Goal: Browse casually: Explore the website without a specific task or goal

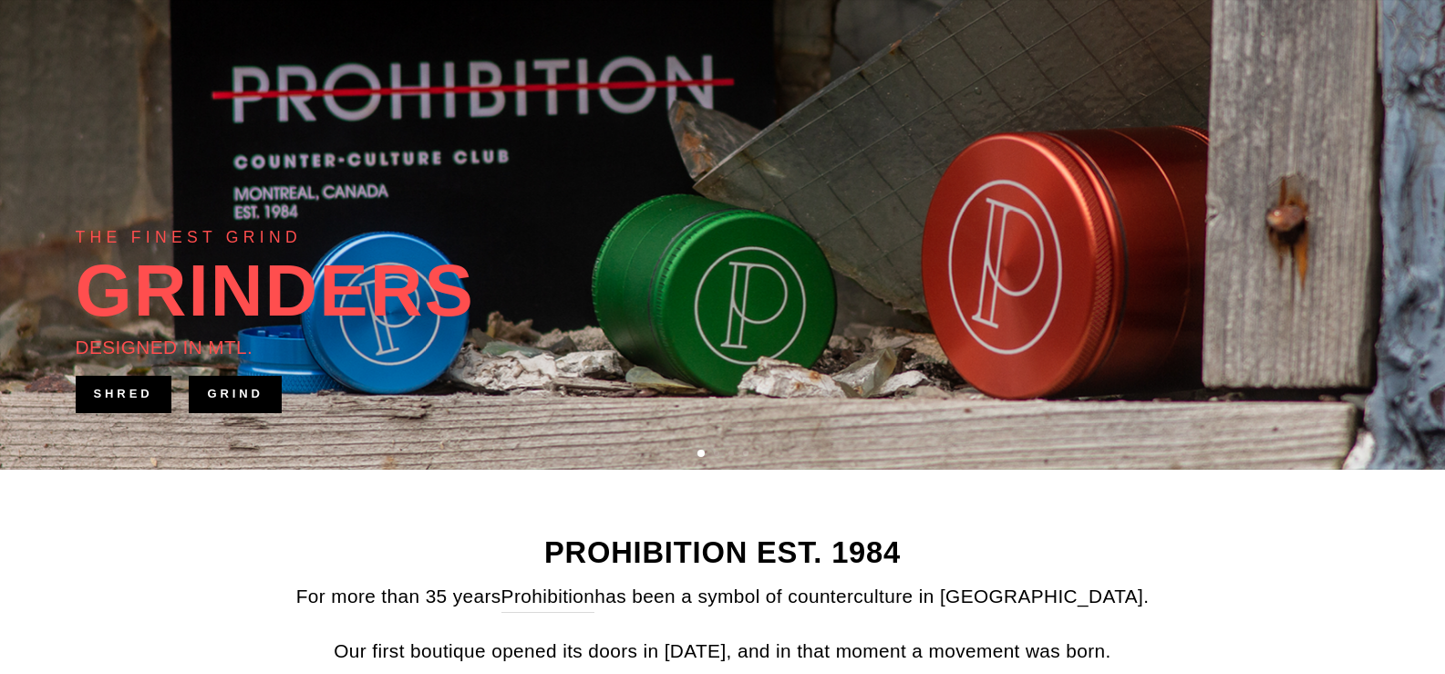
scroll to position [365, 0]
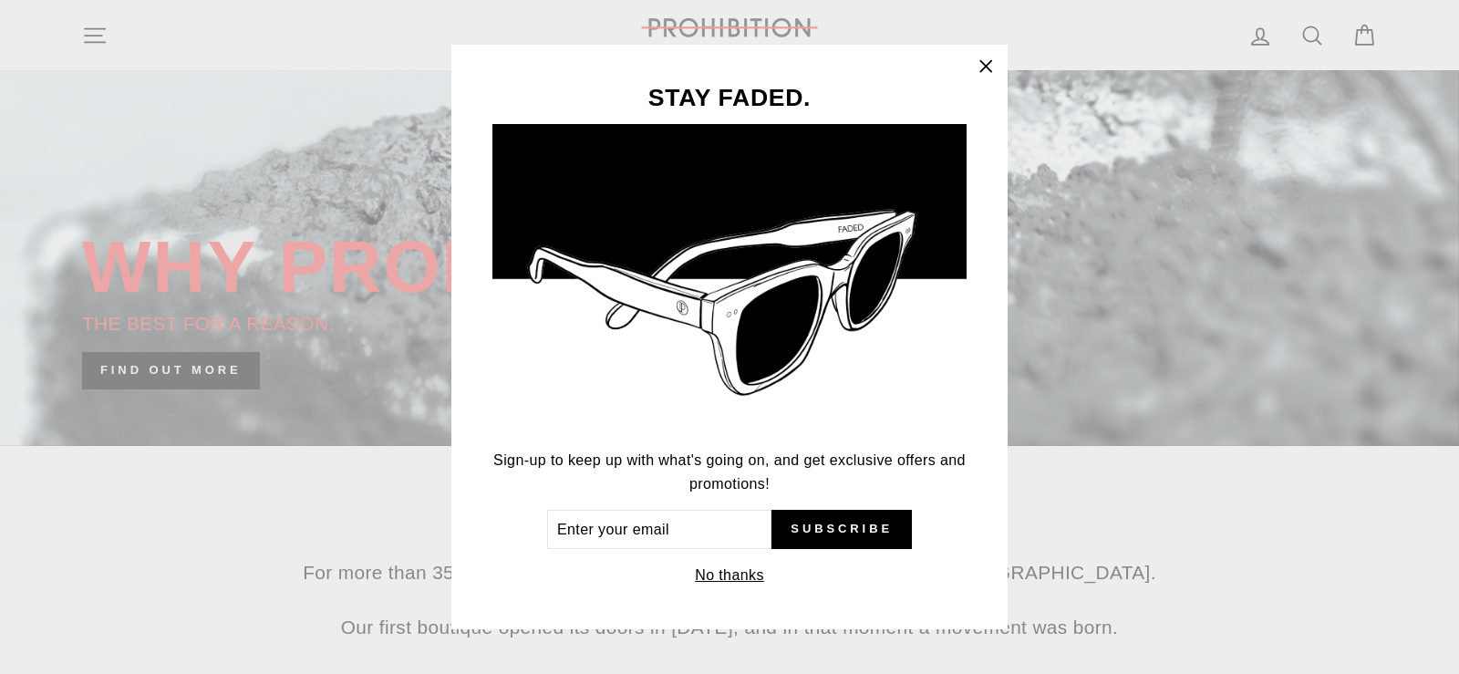
click at [986, 64] on icon "button" at bounding box center [986, 67] width 26 height 26
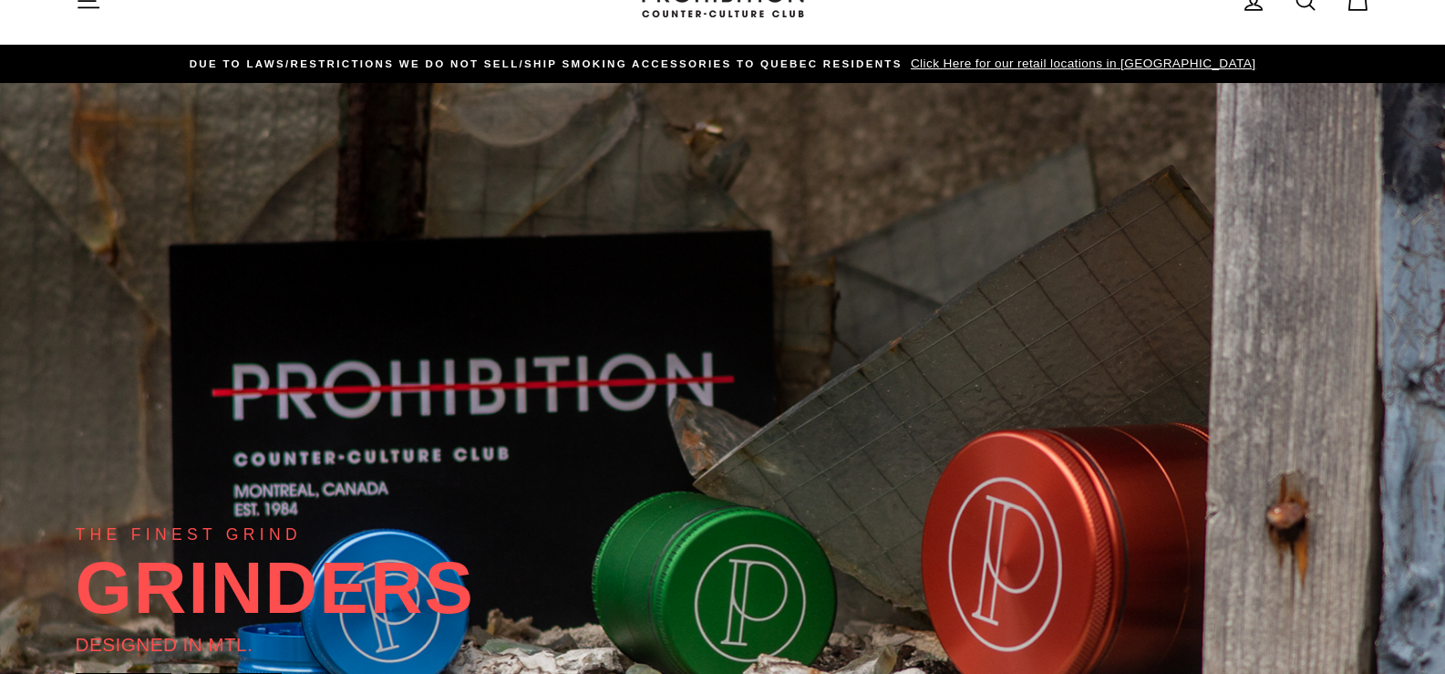
scroll to position [0, 0]
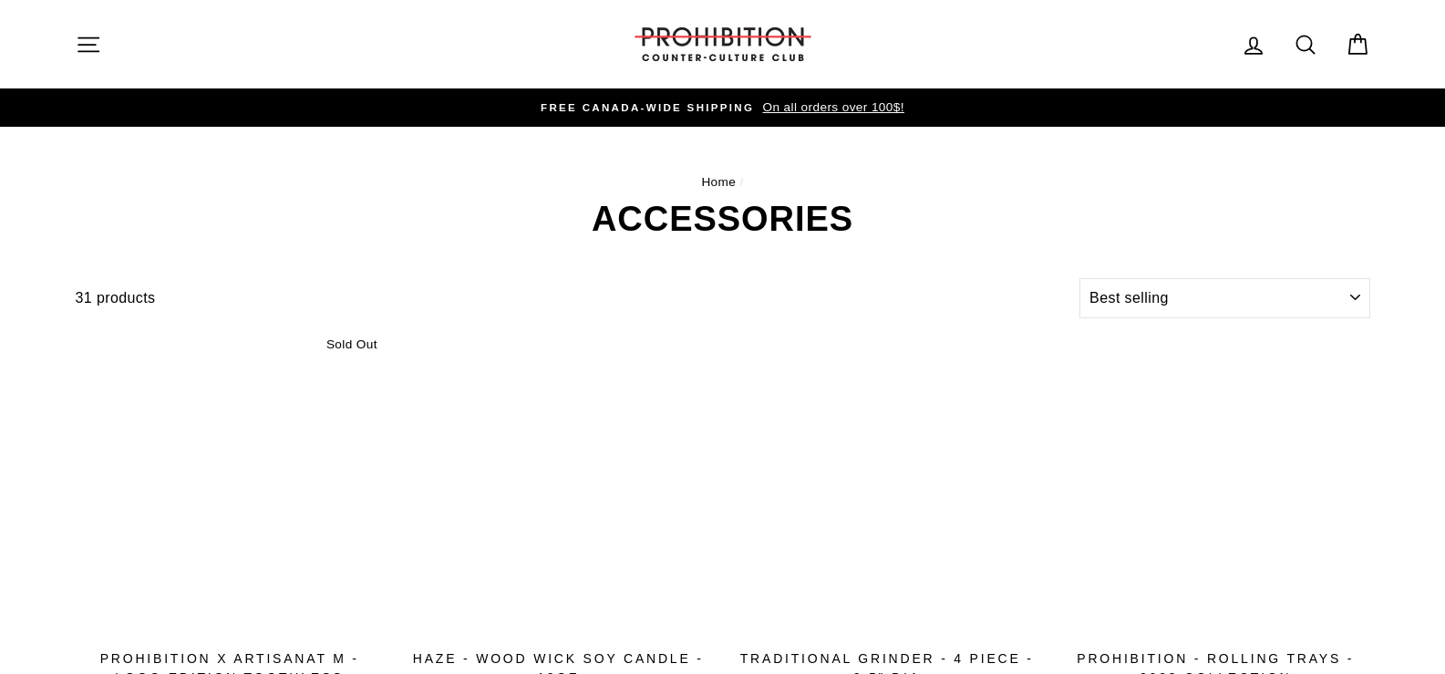
select select "best-selling"
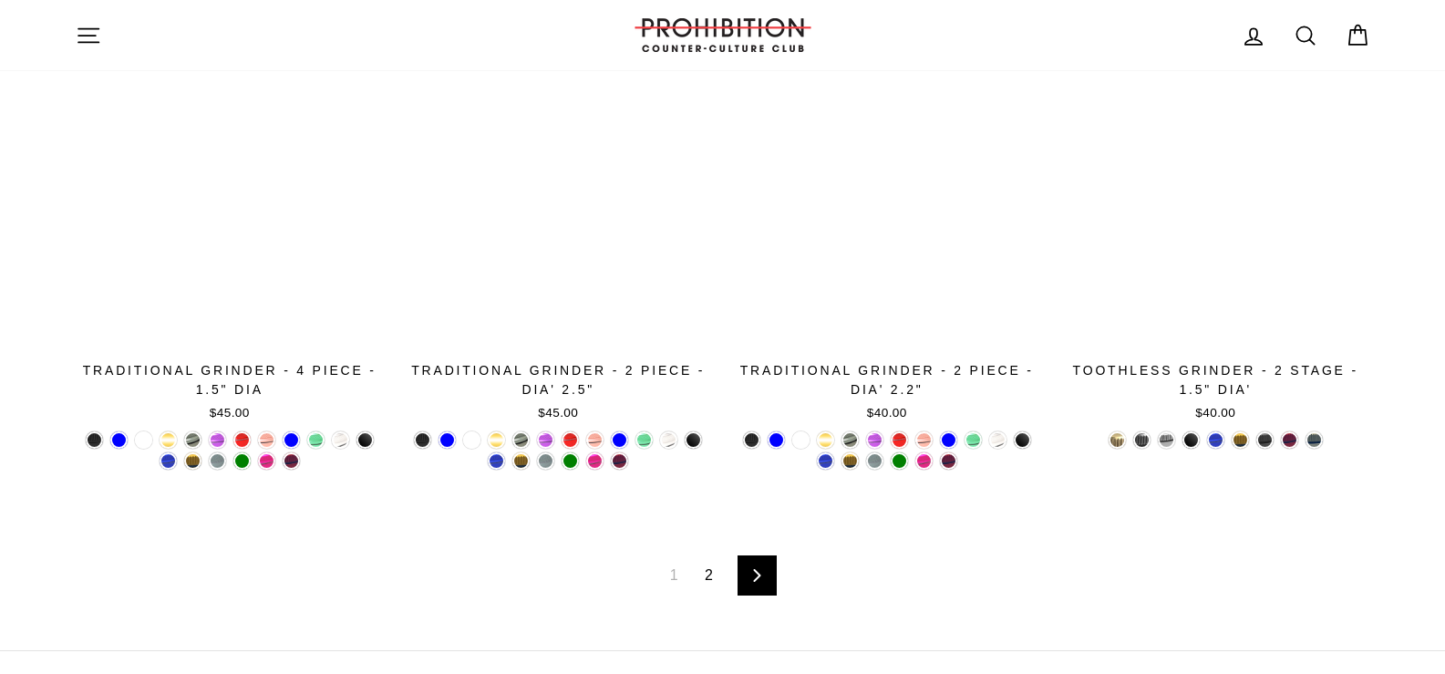
scroll to position [3227, 0]
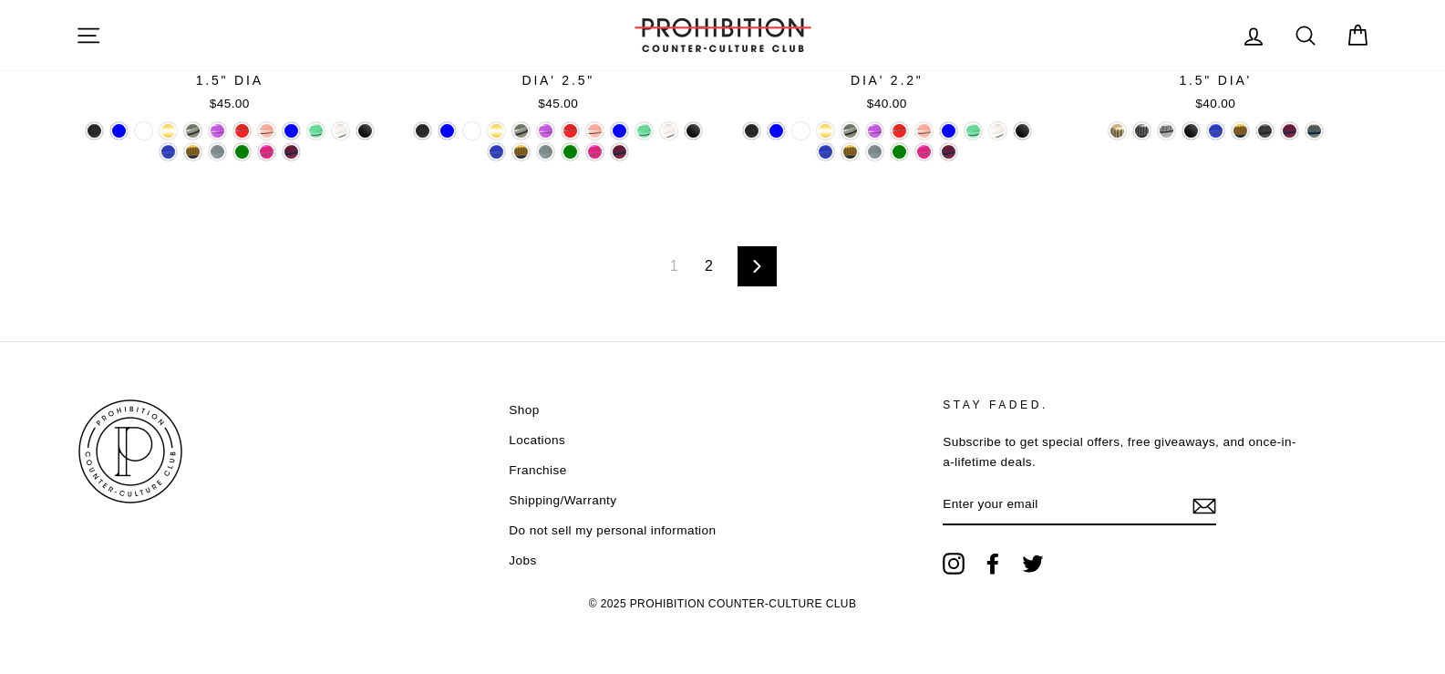
click at [712, 261] on link "2" at bounding box center [709, 266] width 30 height 29
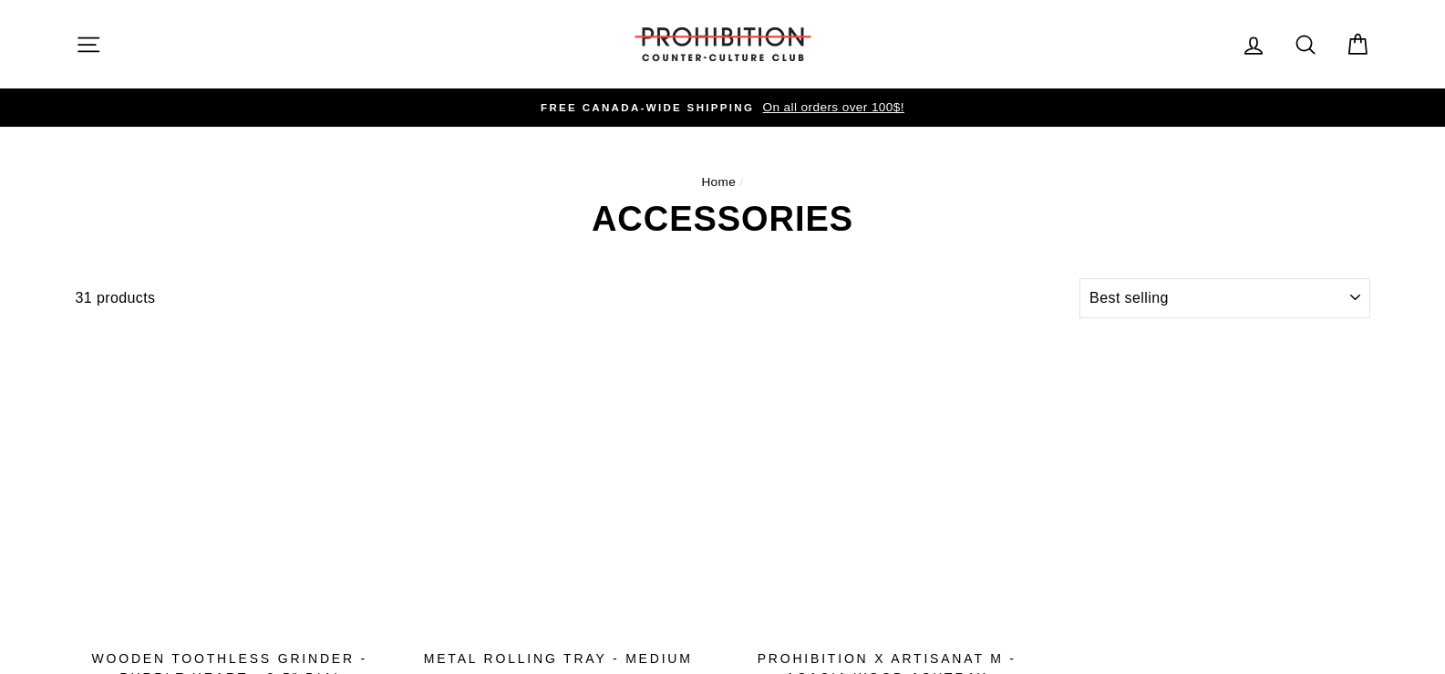
select select "best-selling"
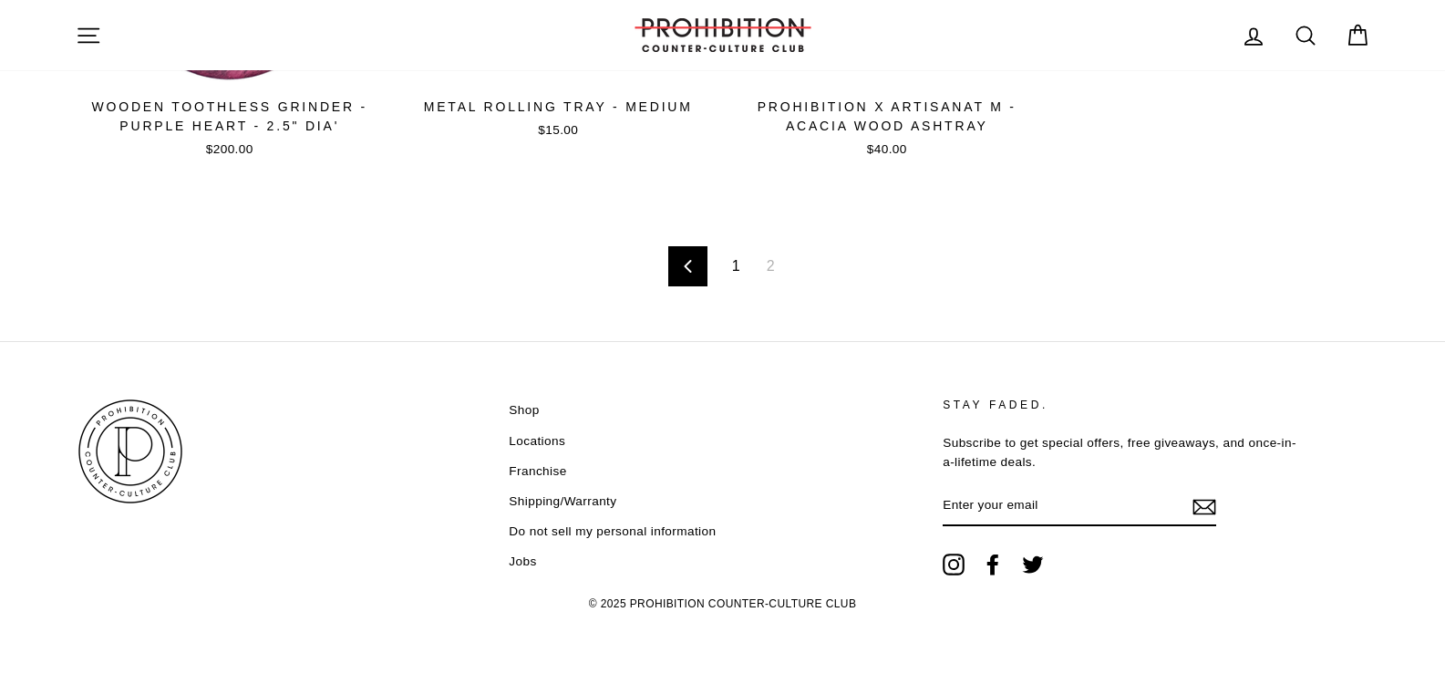
scroll to position [553, 0]
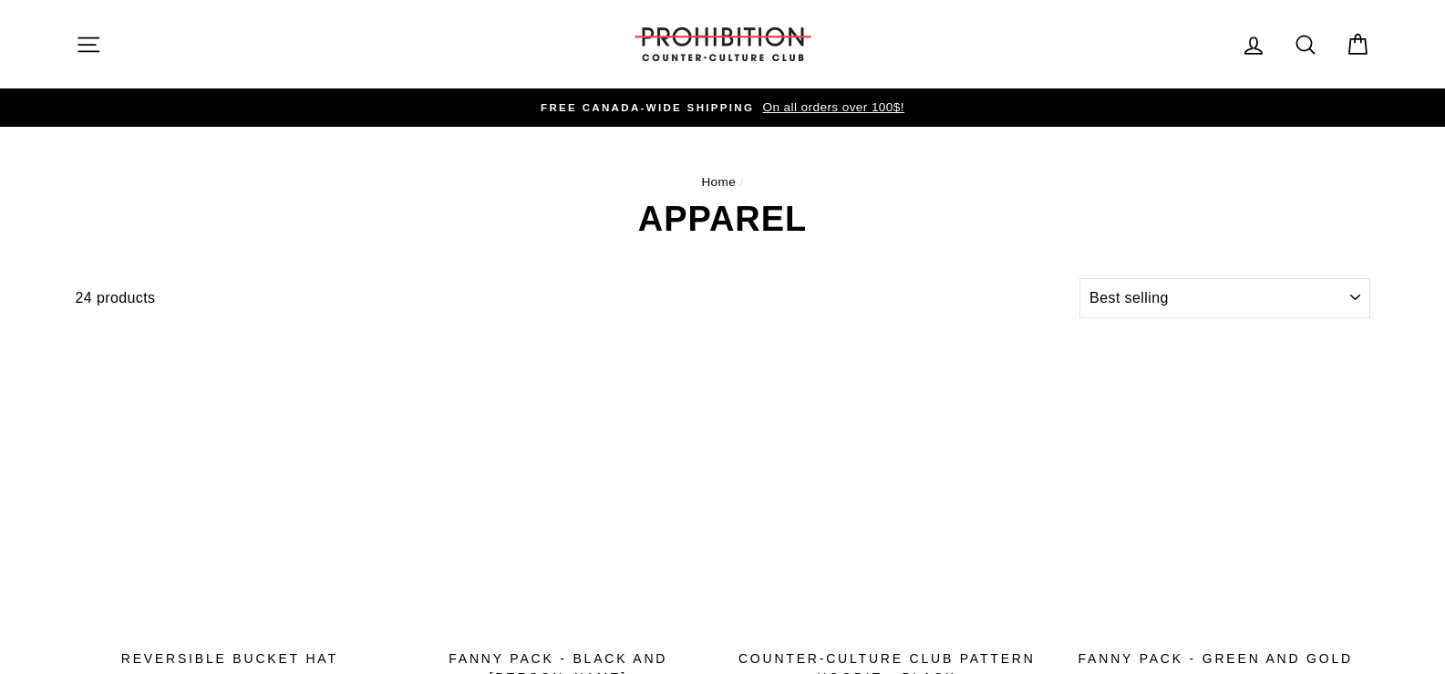
select select "best-selling"
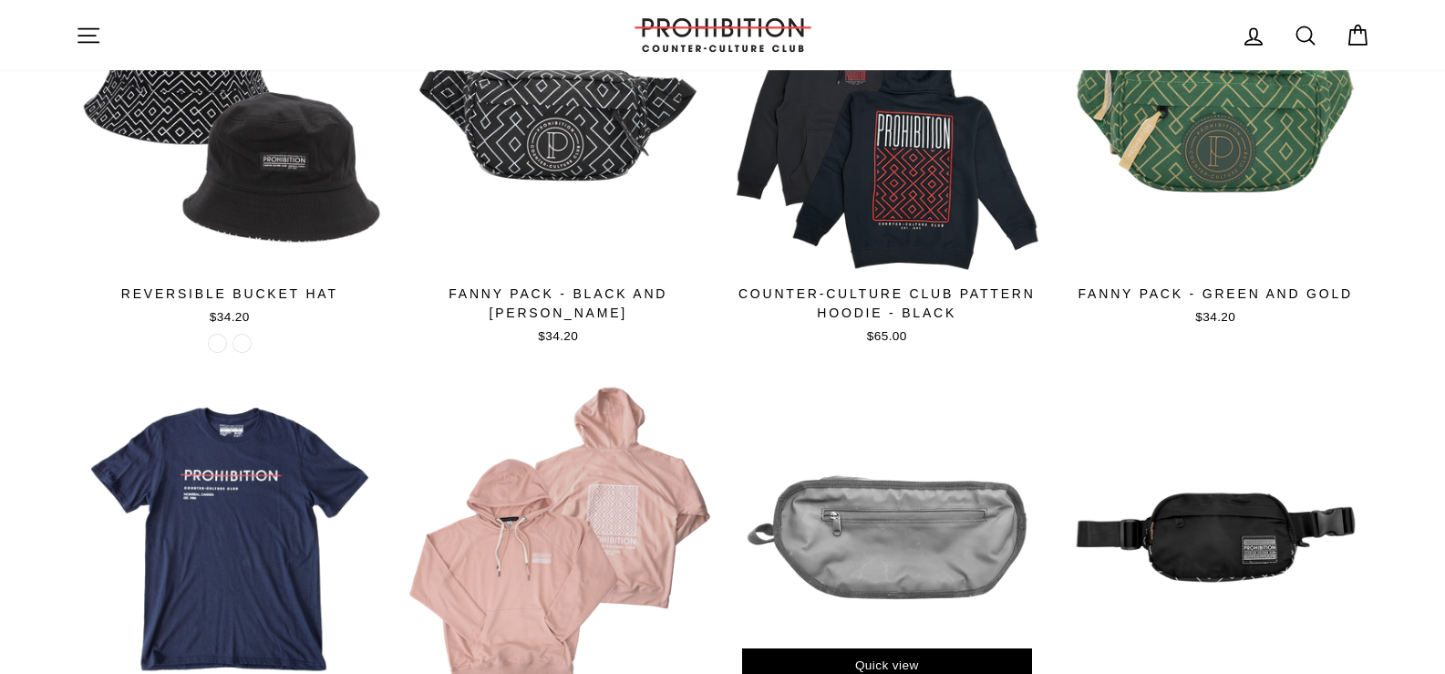
scroll to position [729, 0]
